Goal: Information Seeking & Learning: Check status

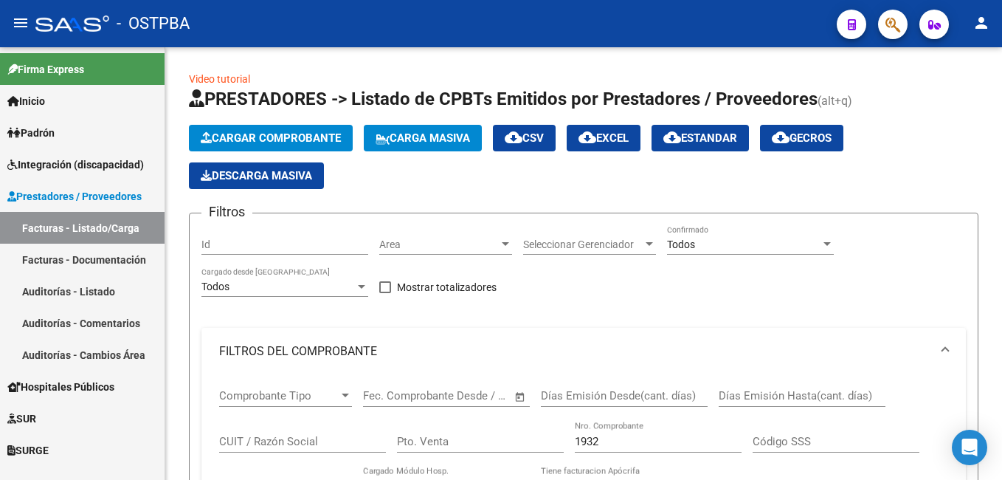
scroll to position [516, 0]
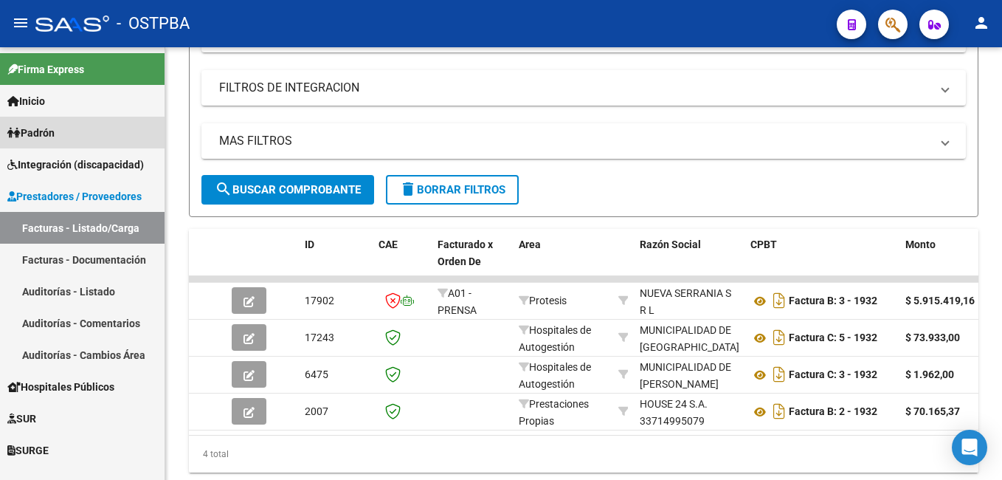
click at [71, 137] on link "Padrón" at bounding box center [82, 133] width 165 height 32
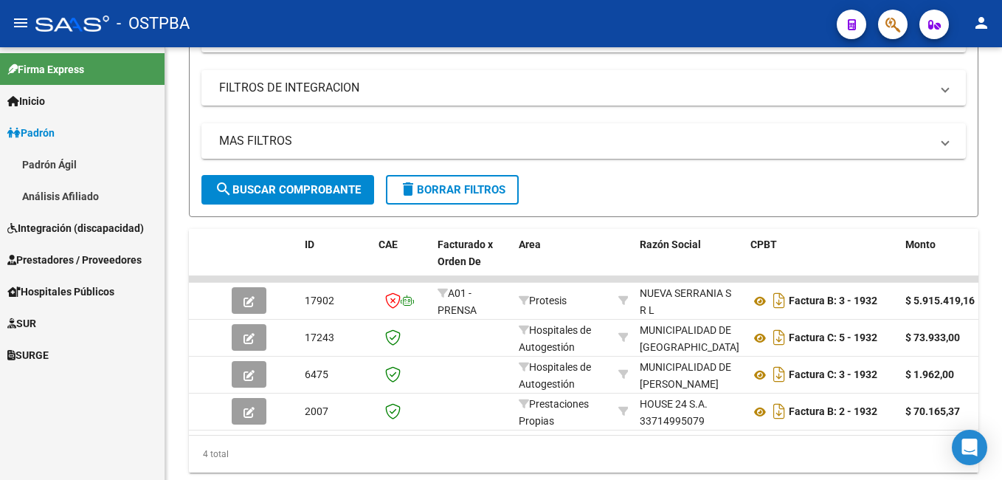
click at [73, 161] on link "Padrón Ágil" at bounding box center [82, 164] width 165 height 32
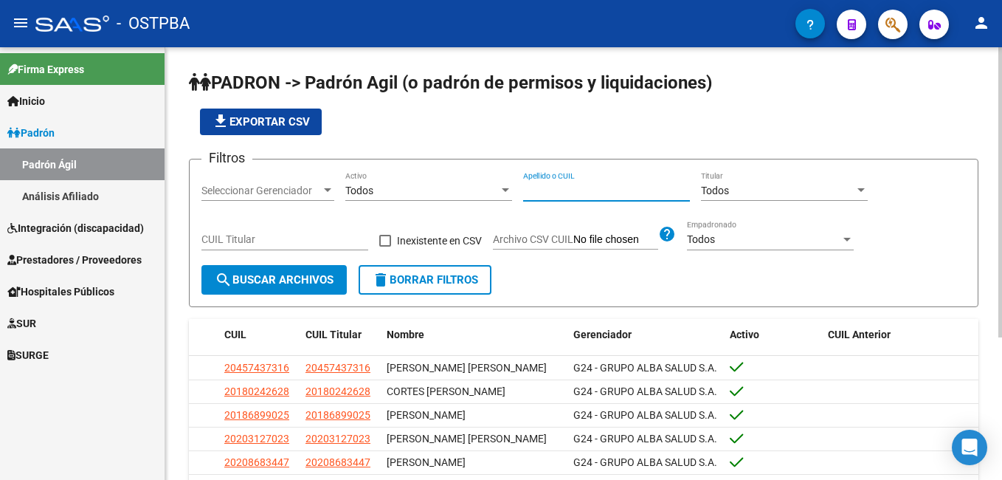
click at [596, 186] on input "Apellido o CUIL" at bounding box center [606, 190] width 167 height 13
type input "MARIN"
click at [328, 193] on div at bounding box center [327, 190] width 13 height 12
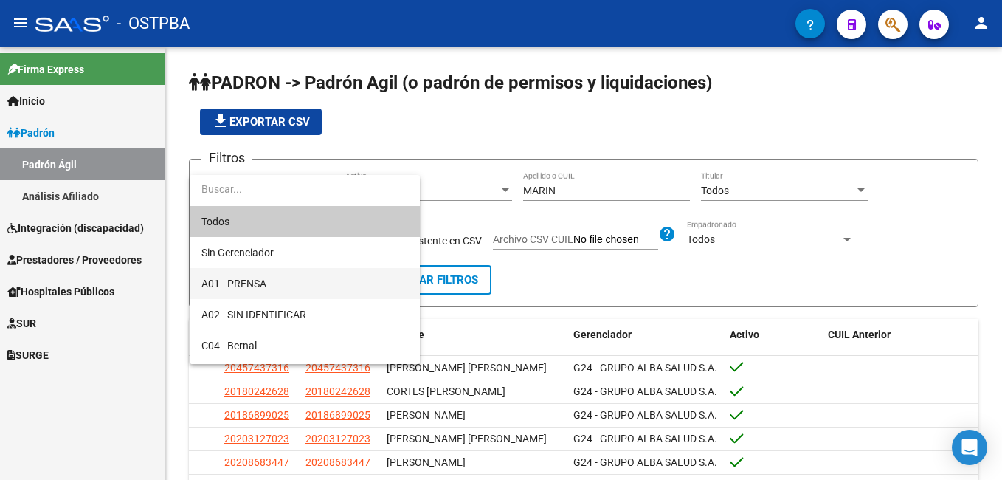
click at [277, 278] on span "A01 - PRENSA" at bounding box center [304, 283] width 207 height 31
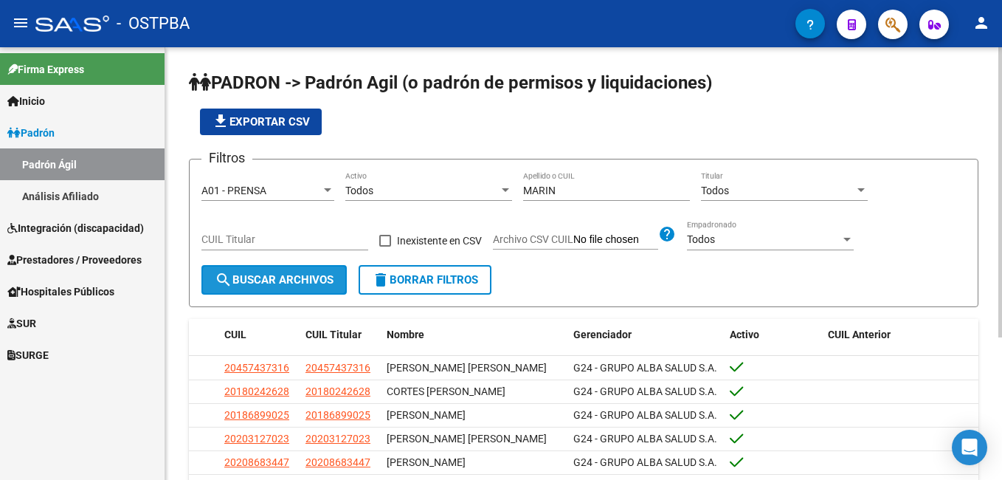
click at [275, 285] on span "search Buscar Archivos" at bounding box center [274, 279] width 119 height 13
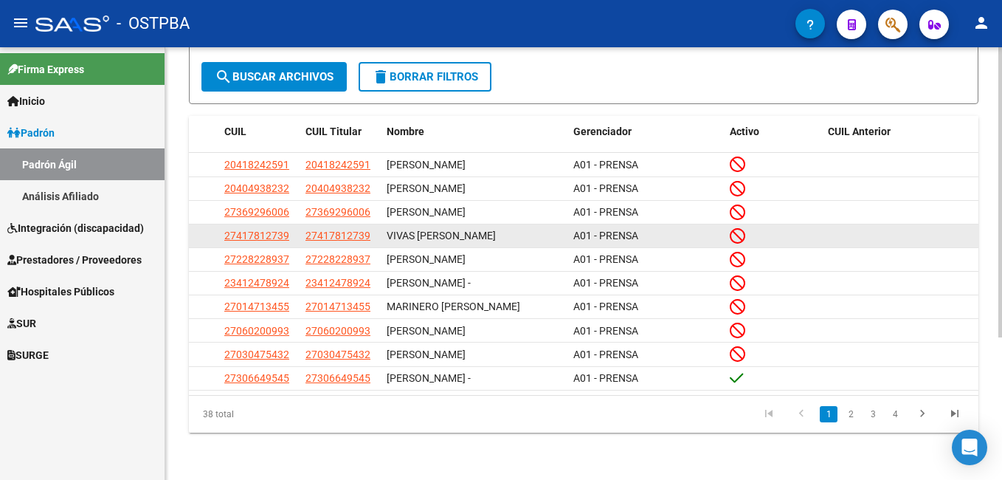
scroll to position [212, 0]
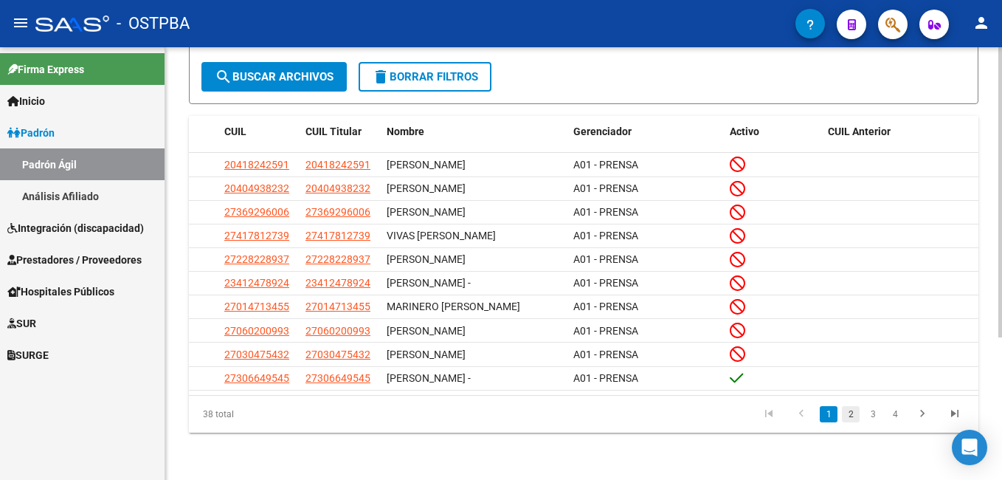
click at [857, 416] on link "2" at bounding box center [851, 414] width 18 height 16
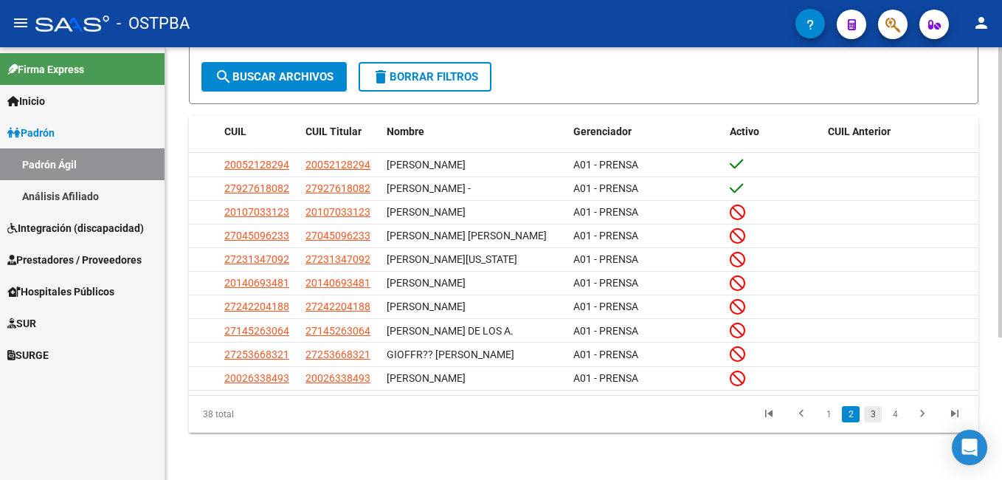
click at [875, 415] on link "3" at bounding box center [873, 414] width 18 height 16
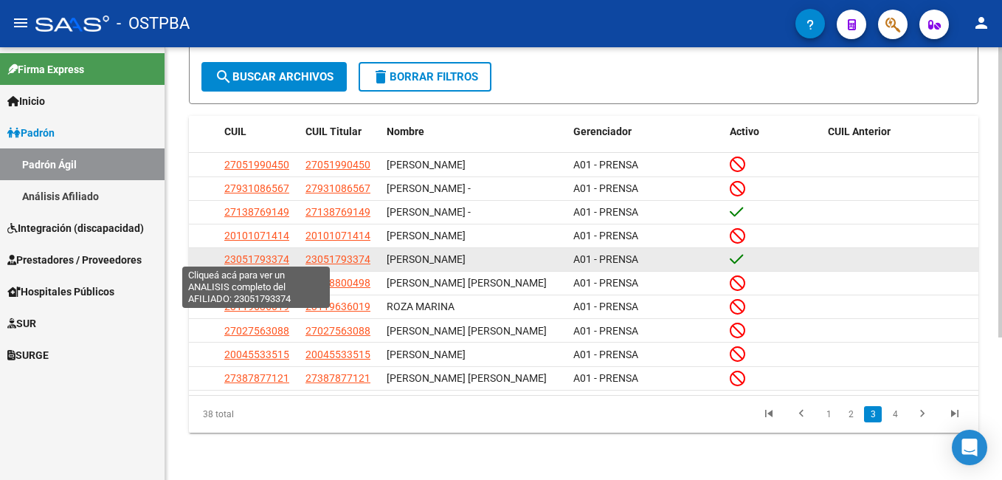
click at [253, 254] on span "23051793374" at bounding box center [256, 259] width 65 height 12
type textarea "23051793374"
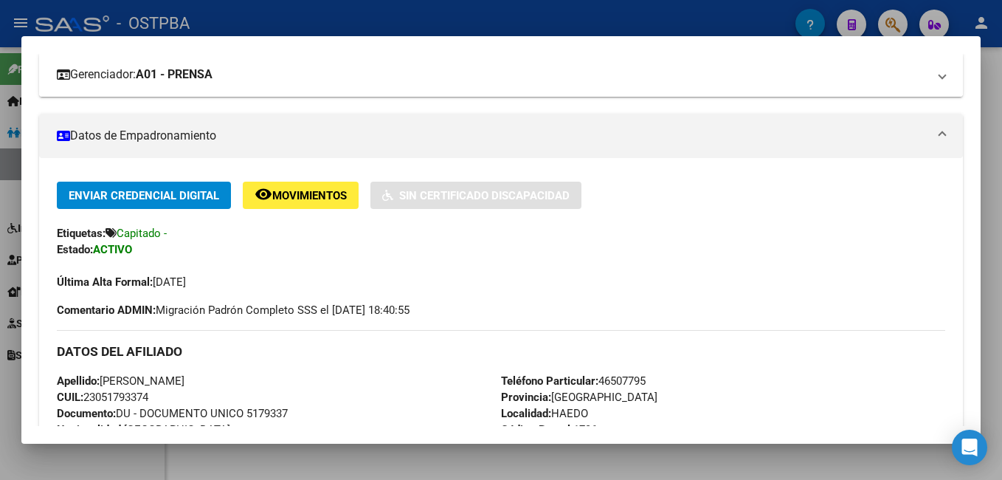
scroll to position [148, 0]
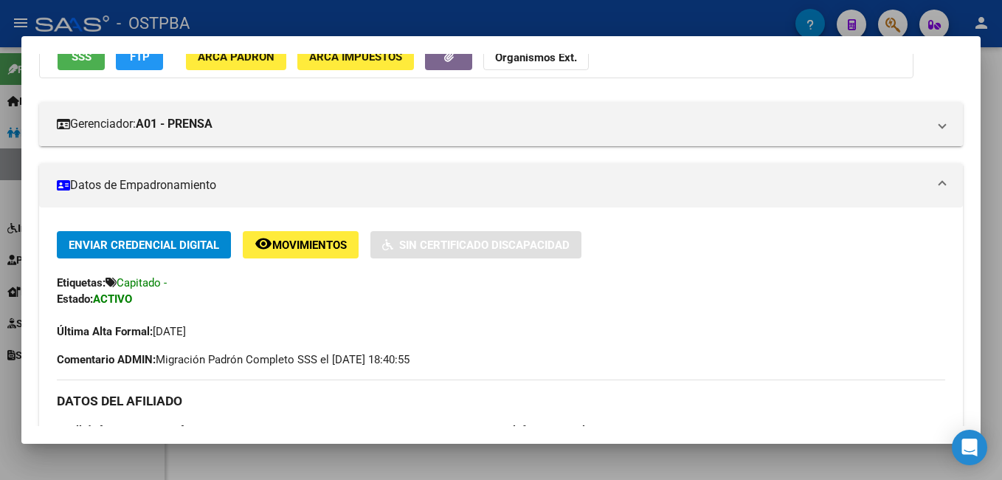
click at [418, 20] on div at bounding box center [501, 240] width 1002 height 480
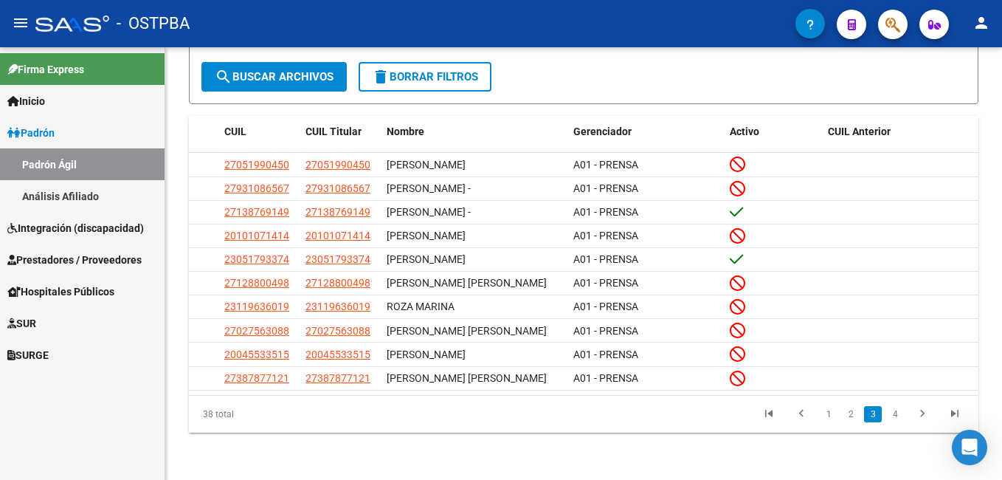
click at [86, 203] on link "Análisis Afiliado" at bounding box center [82, 196] width 165 height 32
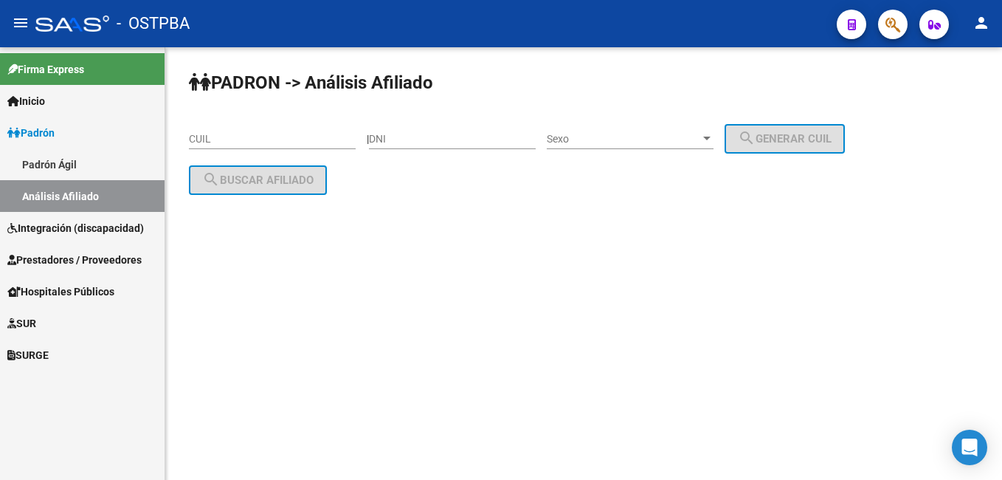
click at [404, 131] on div "DNI" at bounding box center [452, 135] width 167 height 30
type input "4550760"
click at [711, 137] on div at bounding box center [706, 139] width 7 height 4
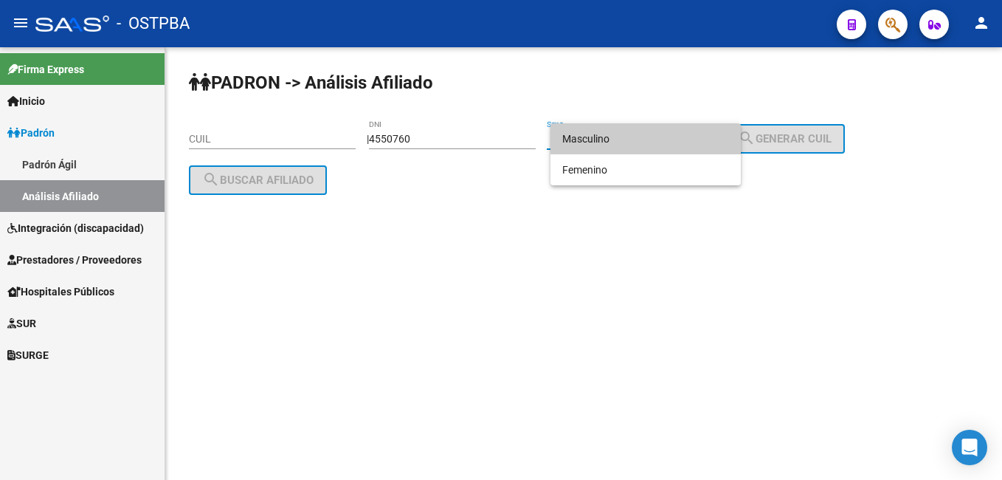
click at [612, 142] on span "Masculino" at bounding box center [645, 138] width 167 height 31
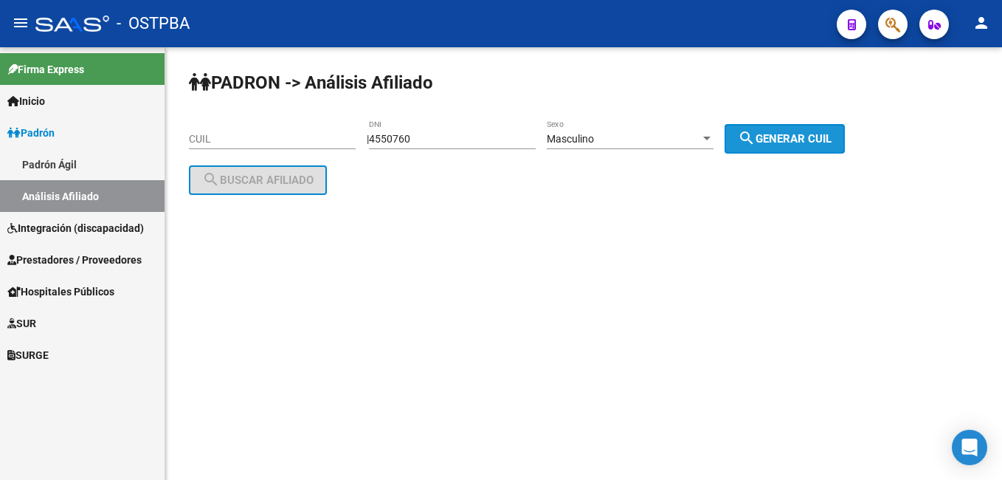
click at [787, 132] on span "search Generar CUIL" at bounding box center [785, 138] width 94 height 13
type input "20-04550760-3"
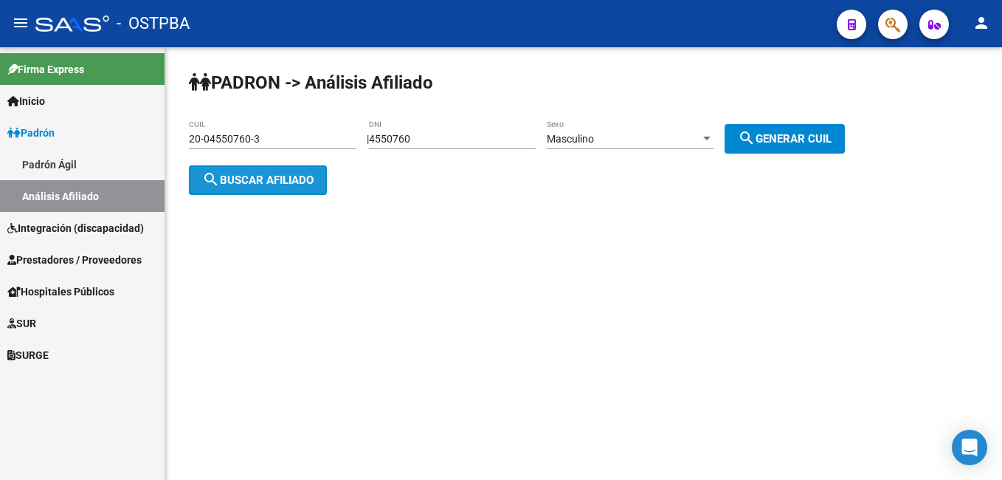
click at [304, 178] on span "search Buscar afiliado" at bounding box center [257, 179] width 111 height 13
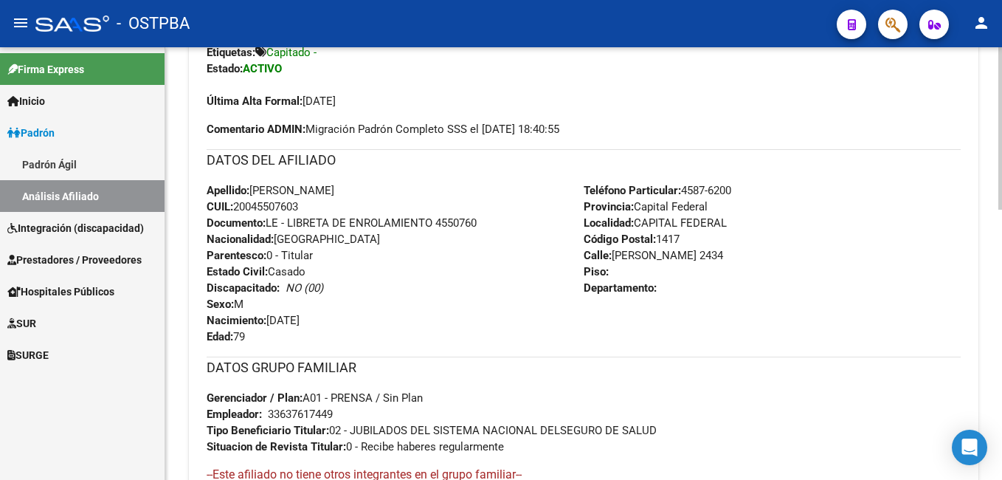
scroll to position [443, 0]
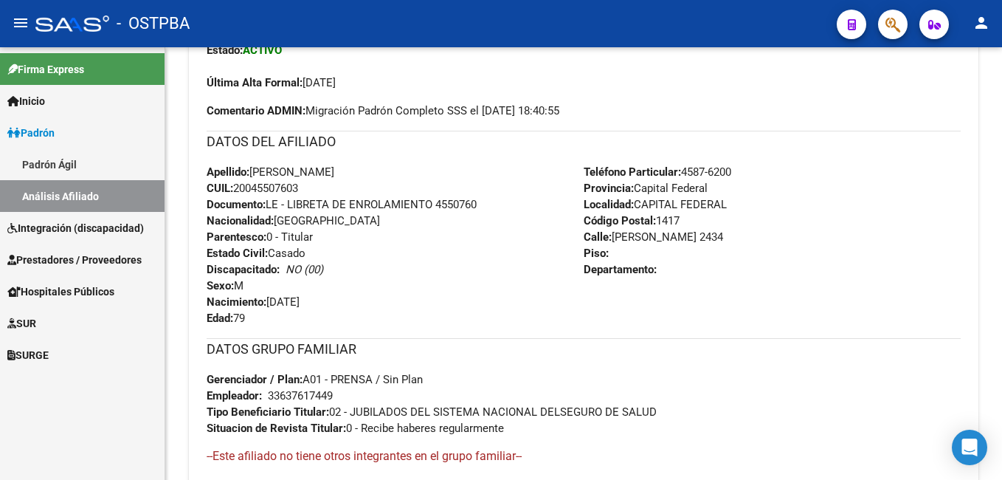
click at [352, 5] on mat-toolbar "menu - OSTPBA person" at bounding box center [501, 23] width 1002 height 47
click at [418, 421] on span "Situacion de Revista Titular: 0 - Recibe haberes regularmente" at bounding box center [355, 427] width 297 height 13
